Goal: Navigation & Orientation: Find specific page/section

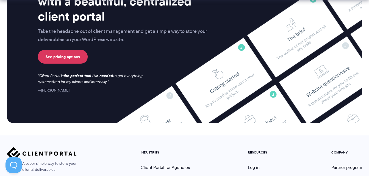
scroll to position [2345, 0]
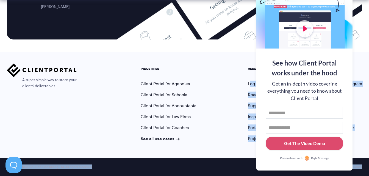
drag, startPoint x: 274, startPoint y: 27, endPoint x: 231, endPoint y: 80, distance: 69.1
drag, startPoint x: 231, startPoint y: 80, endPoint x: 222, endPoint y: 75, distance: 9.8
click at [222, 76] on nav "INDUSTRIES Client Portal for Agencies Client Portal for Schools Client Portal f…" at bounding box center [251, 103] width 230 height 78
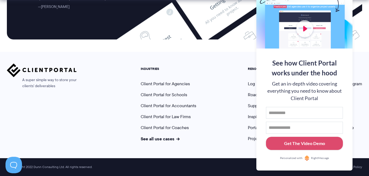
click at [218, 77] on nav "INDUSTRIES Client Portal for Agencies Client Portal for Schools Client Portal f…" at bounding box center [251, 103] width 230 height 78
click at [220, 78] on nav "INDUSTRIES Client Portal for Agencies Client Portal for Schools Client Portal f…" at bounding box center [251, 103] width 230 height 78
drag, startPoint x: 315, startPoint y: 76, endPoint x: 311, endPoint y: 73, distance: 5.0
drag, startPoint x: 311, startPoint y: 73, endPoint x: 181, endPoint y: 41, distance: 133.8
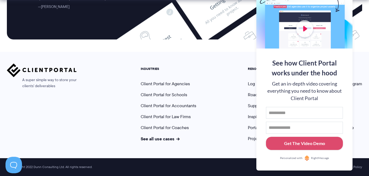
drag, startPoint x: 181, startPoint y: 42, endPoint x: 179, endPoint y: 50, distance: 8.4
click at [37, 68] on img at bounding box center [42, 70] width 70 height 13
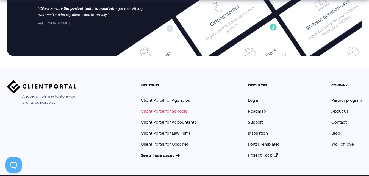
scroll to position [2345, 0]
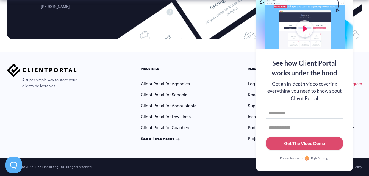
click at [355, 82] on link "Partner program" at bounding box center [346, 84] width 31 height 6
